Goal: Task Accomplishment & Management: Use online tool/utility

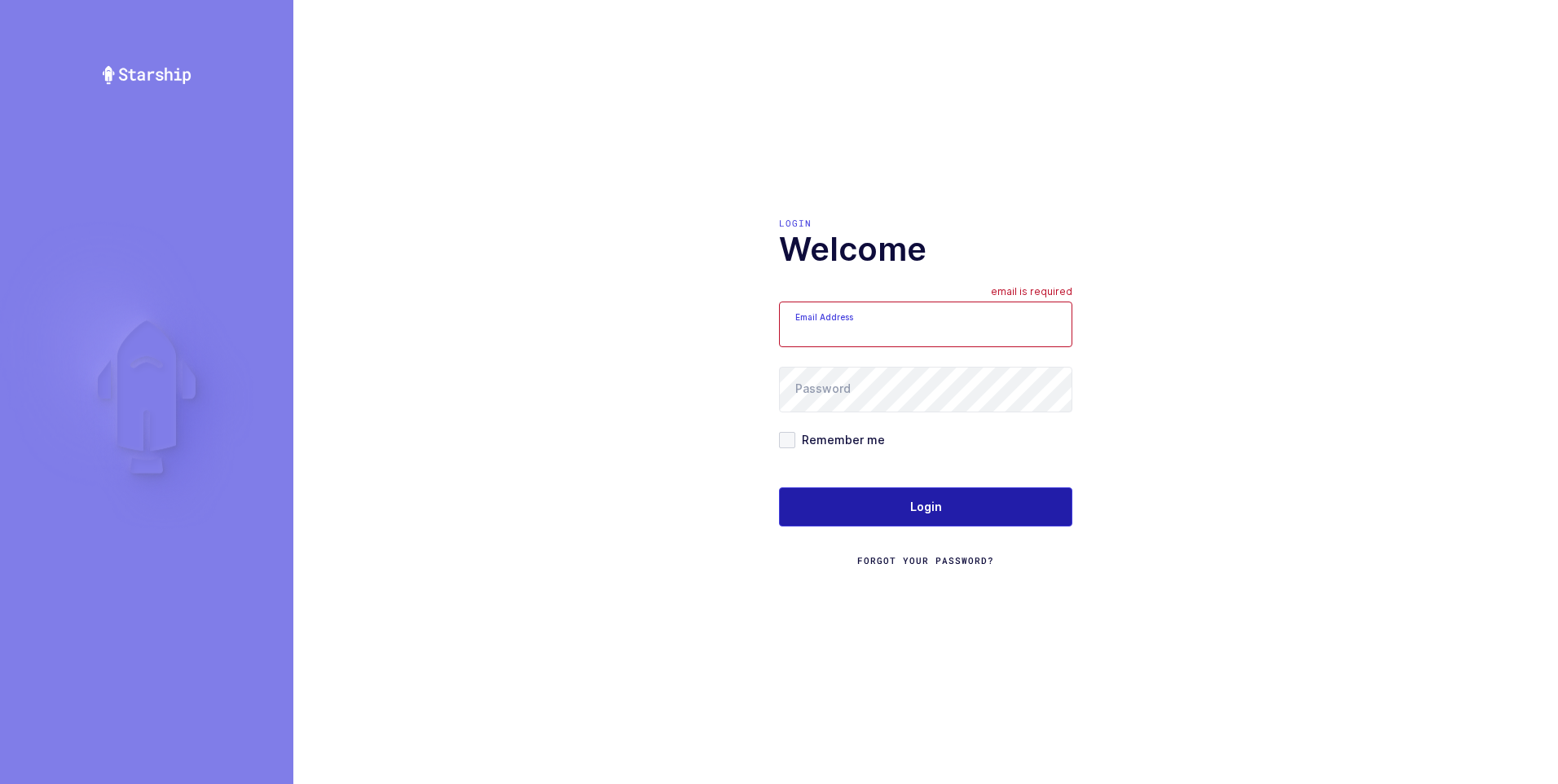
type input "[PERSON_NAME][EMAIL_ADDRESS][DOMAIN_NAME]"
click at [920, 509] on span "Login" at bounding box center [927, 506] width 32 height 16
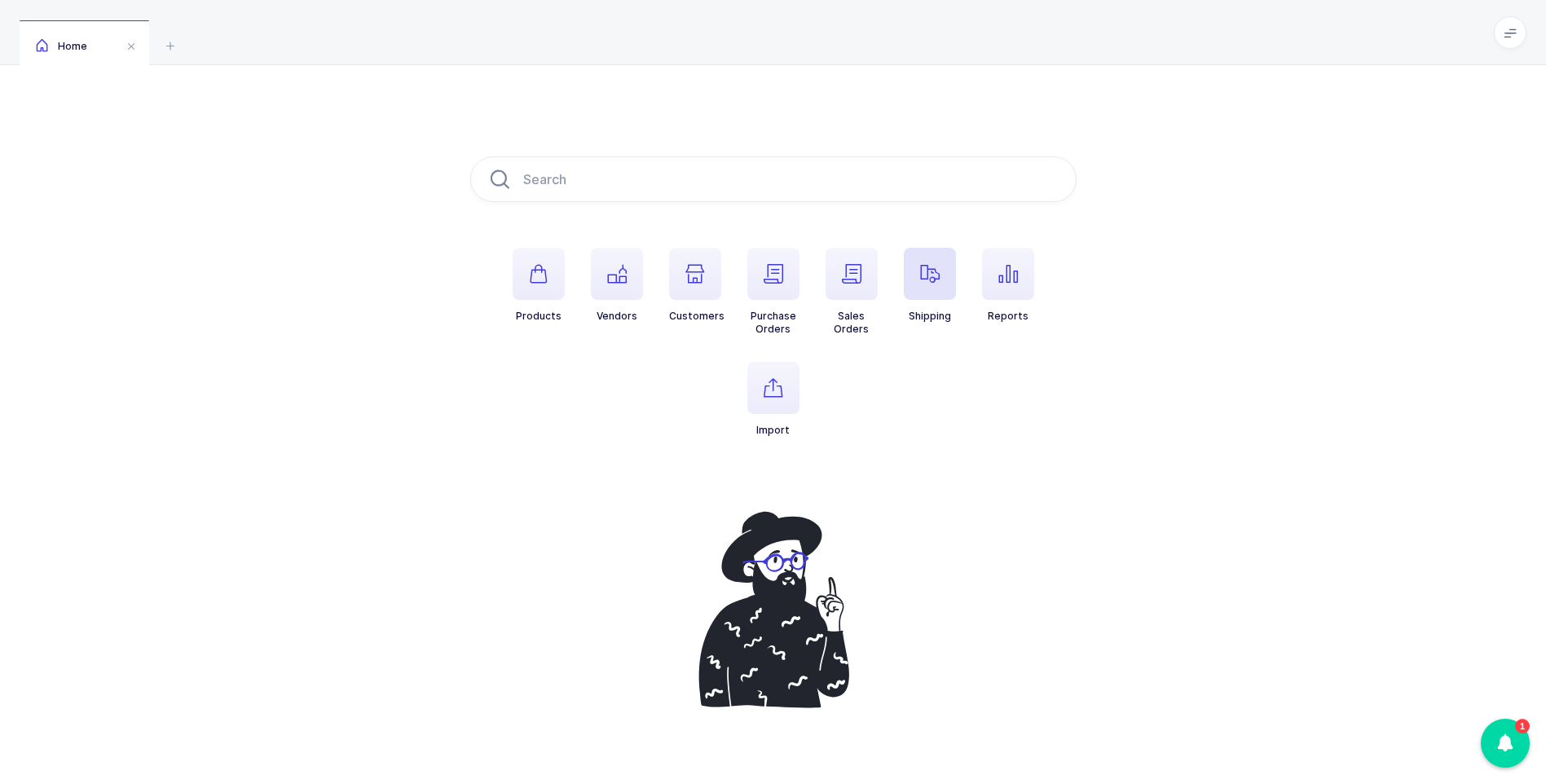
click at [916, 270] on span "button" at bounding box center [929, 273] width 52 height 52
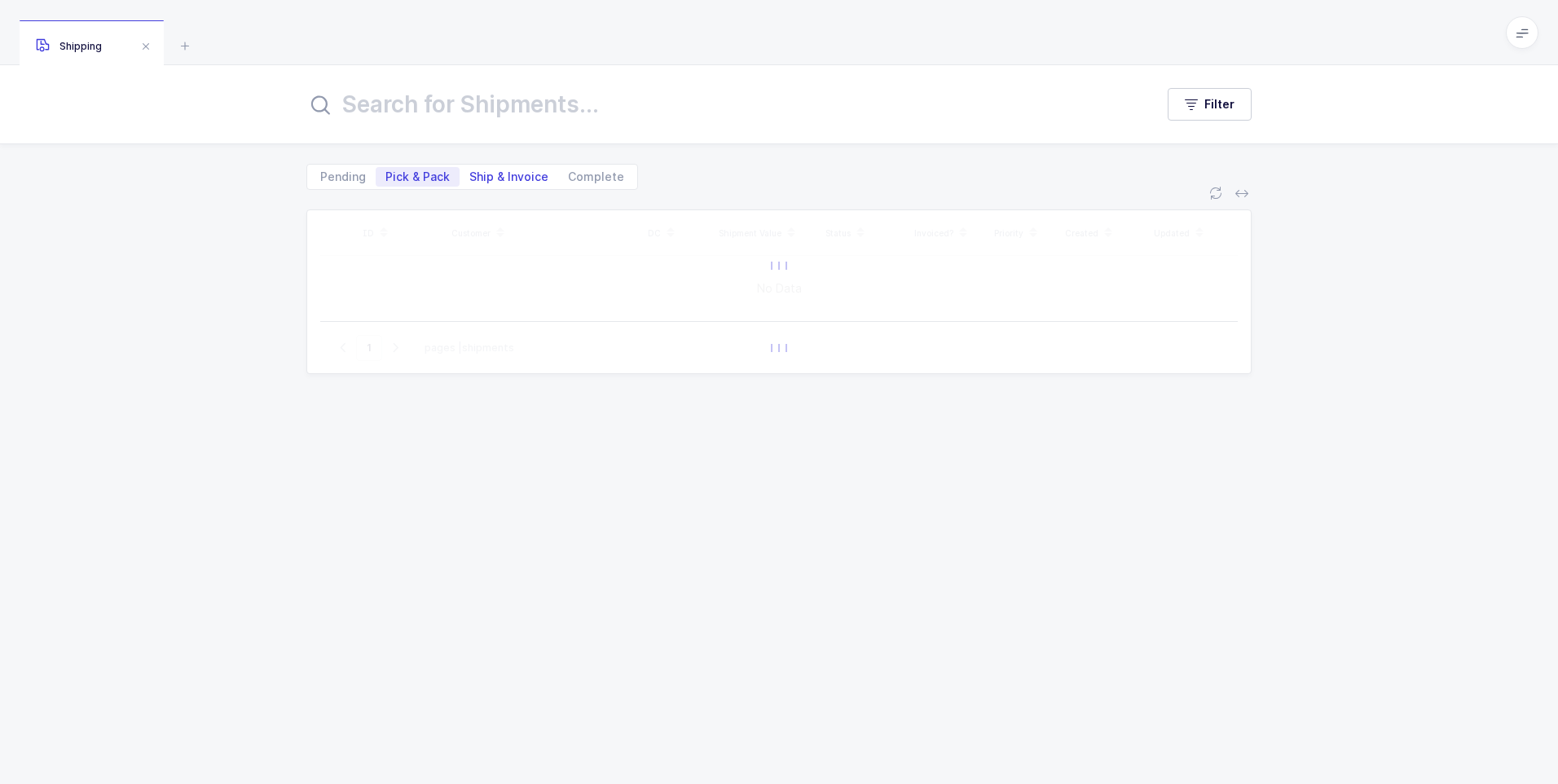
click at [531, 179] on span "Ship & Invoice" at bounding box center [508, 177] width 79 height 11
click at [470, 178] on input "Ship & Invoice" at bounding box center [465, 172] width 11 height 11
radio input "true"
radio input "false"
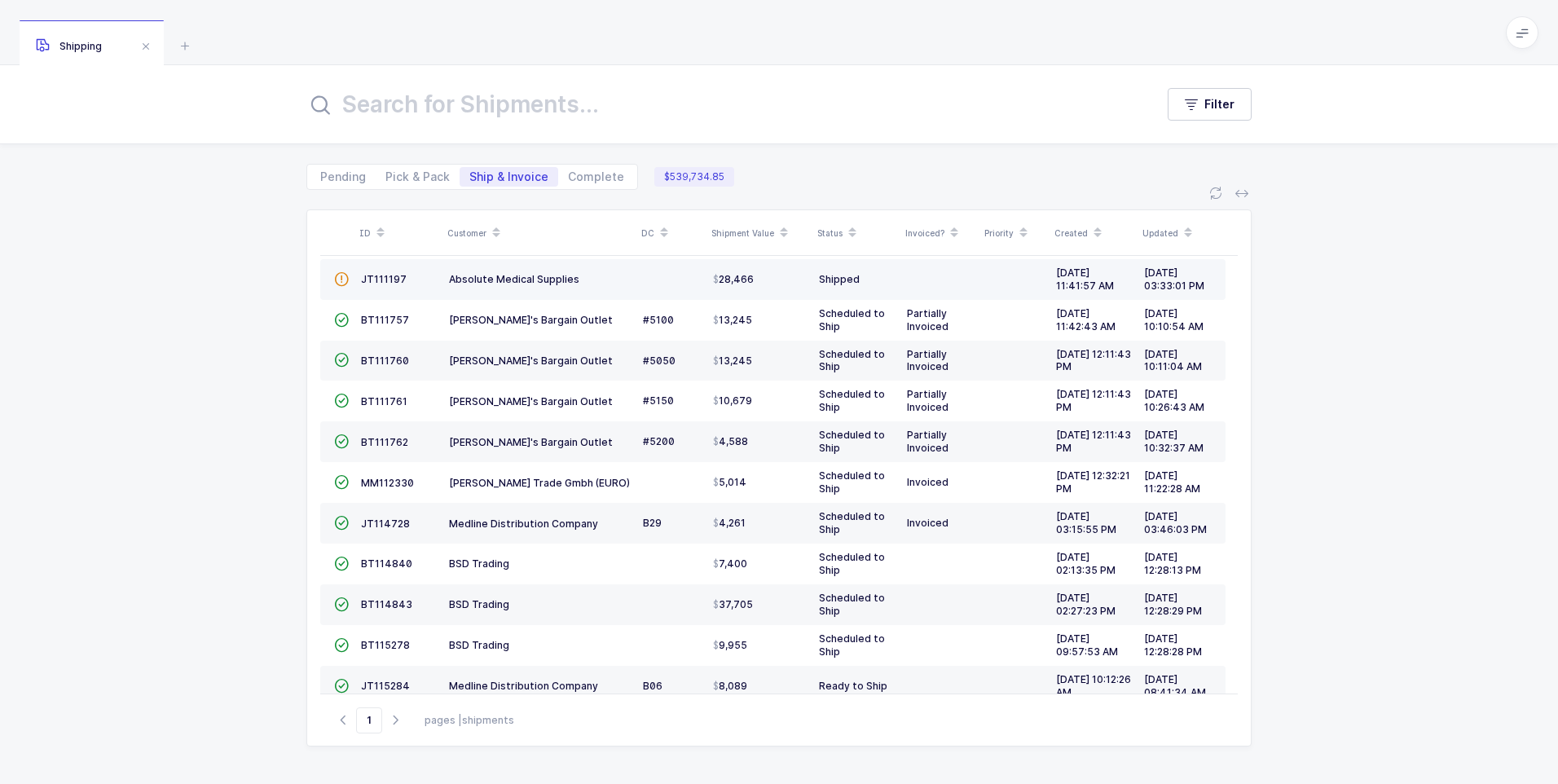
scroll to position [163, 0]
